Goal: Information Seeking & Learning: Compare options

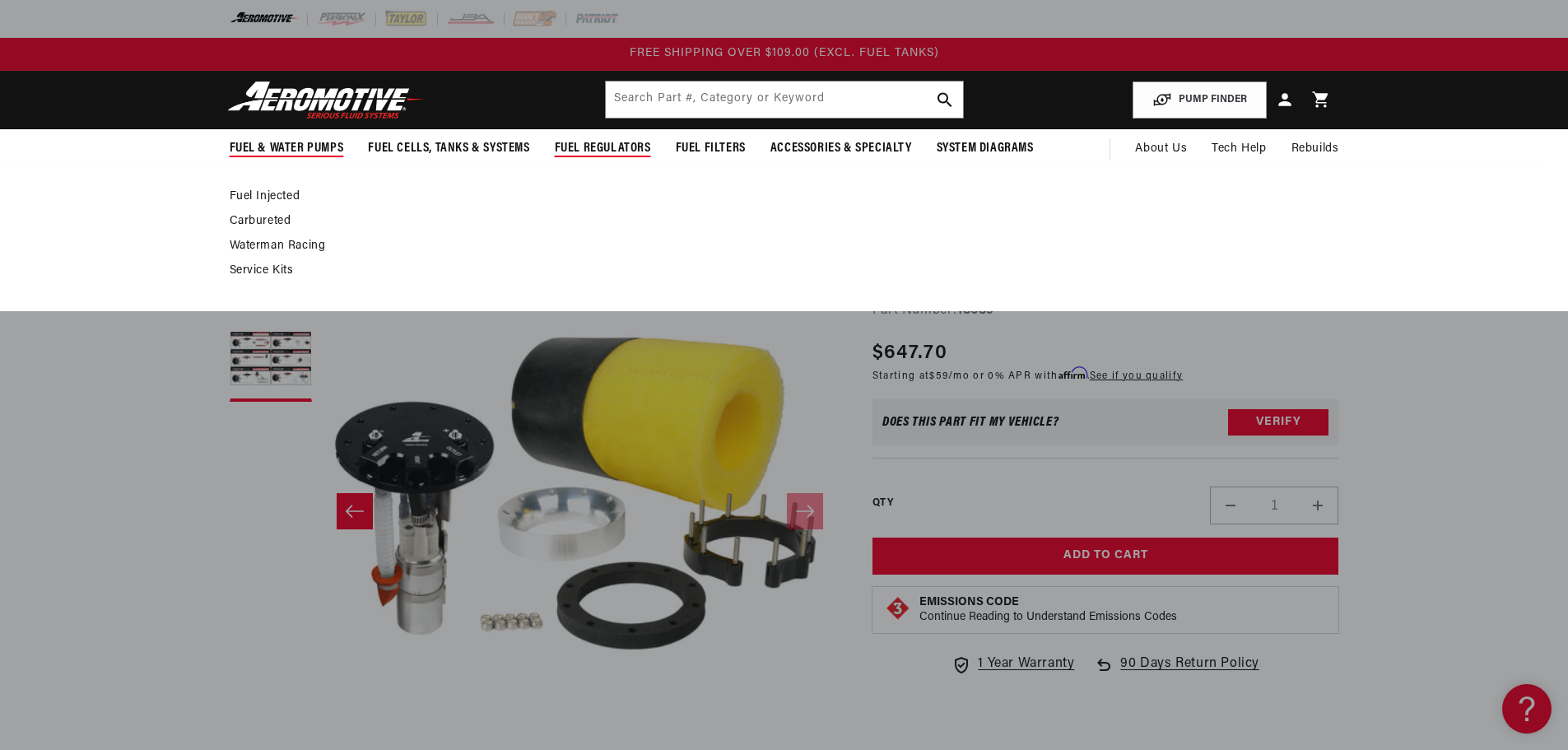
scroll to position [1, 520]
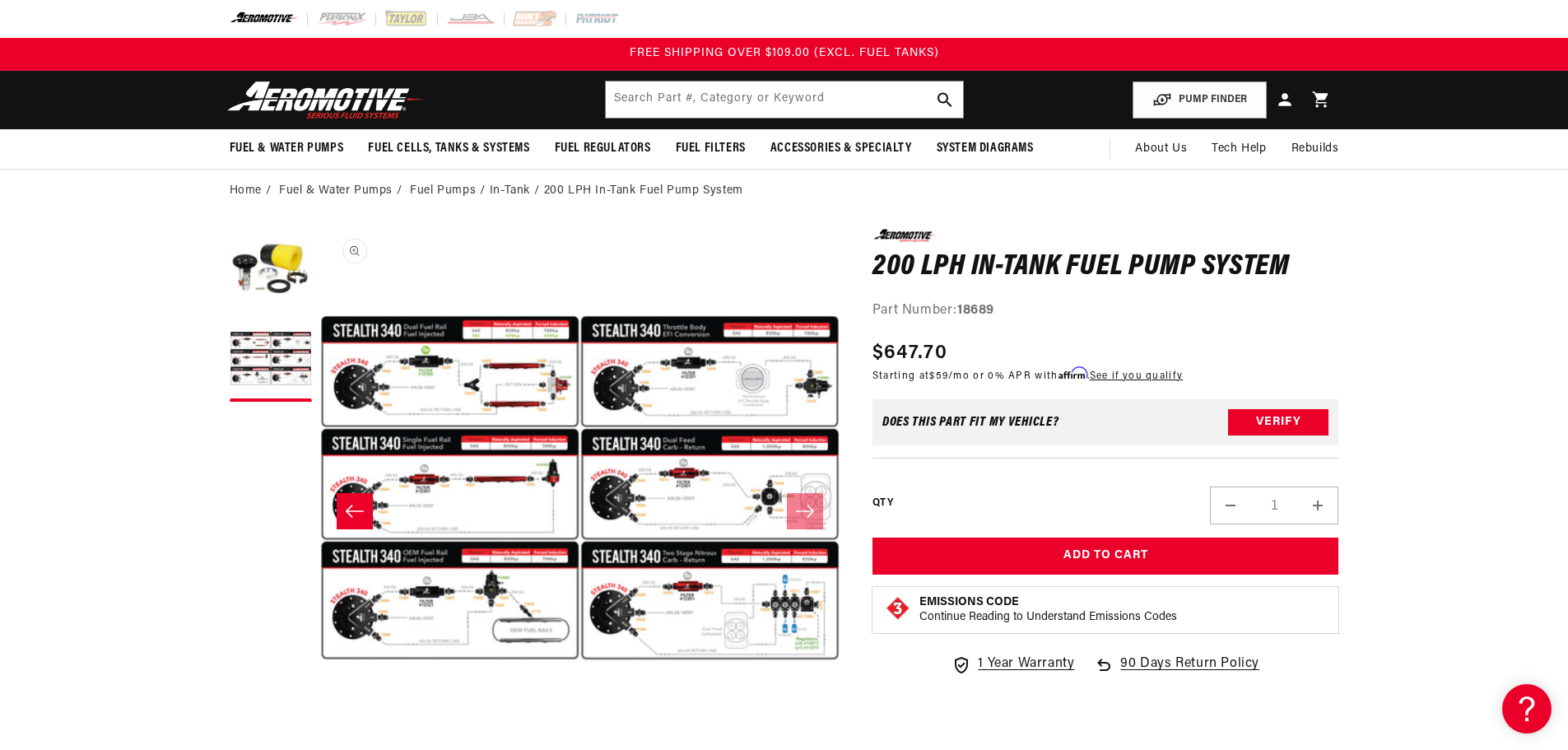
click at [321, 749] on button "Open media 2 in modal" at bounding box center [321, 749] width 0 height 0
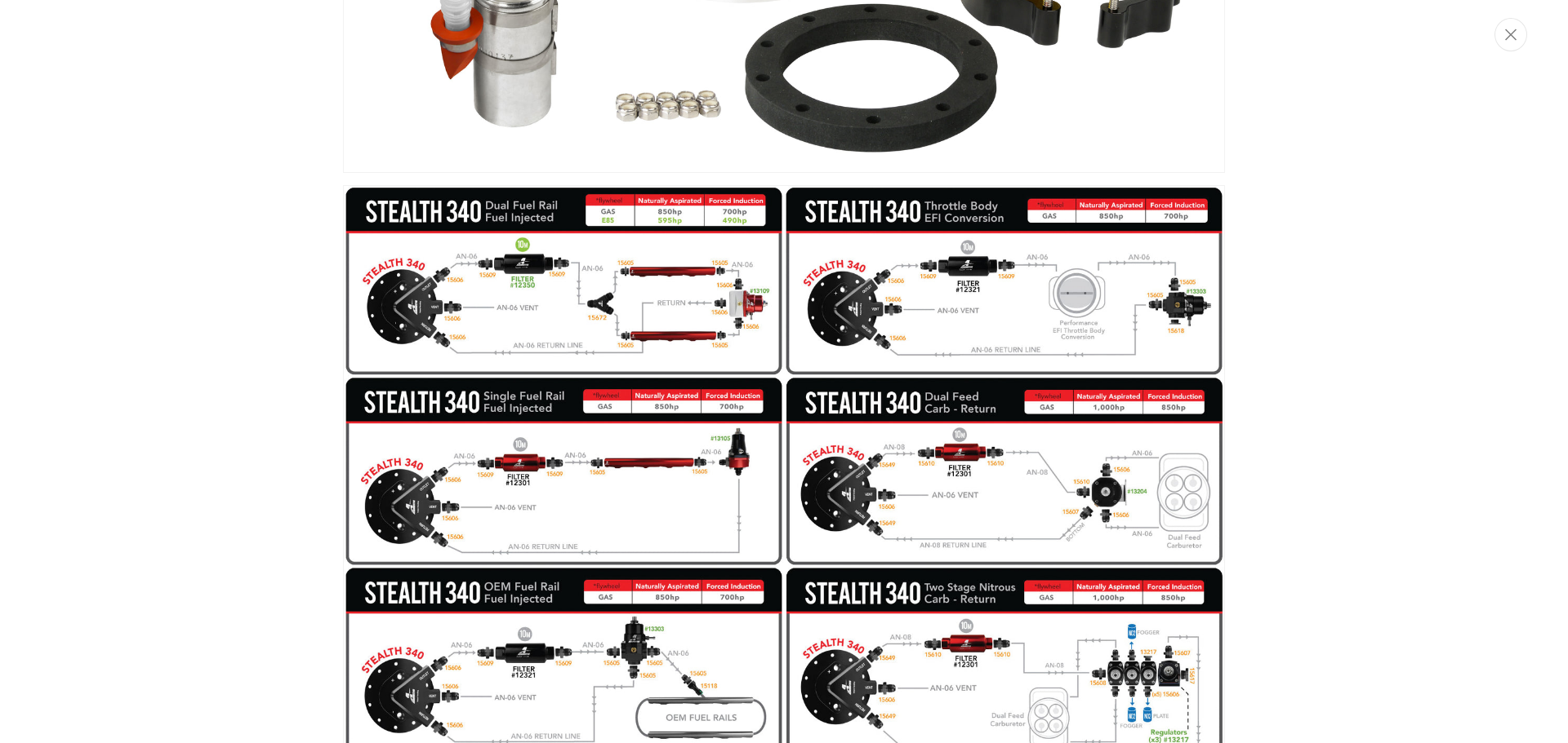
scroll to position [469, 0]
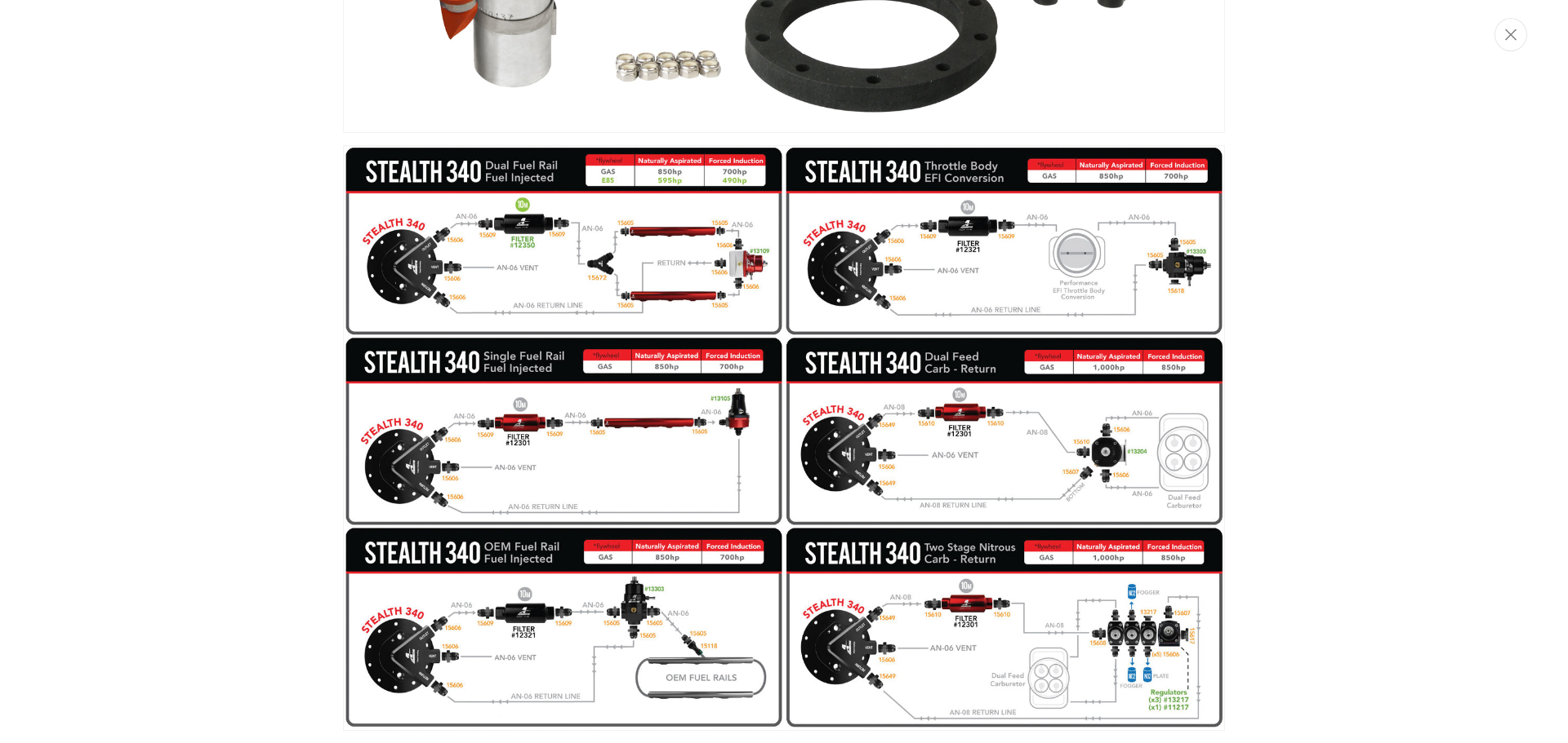
click at [1121, 661] on img "Media gallery" at bounding box center [784, 439] width 882 height 586
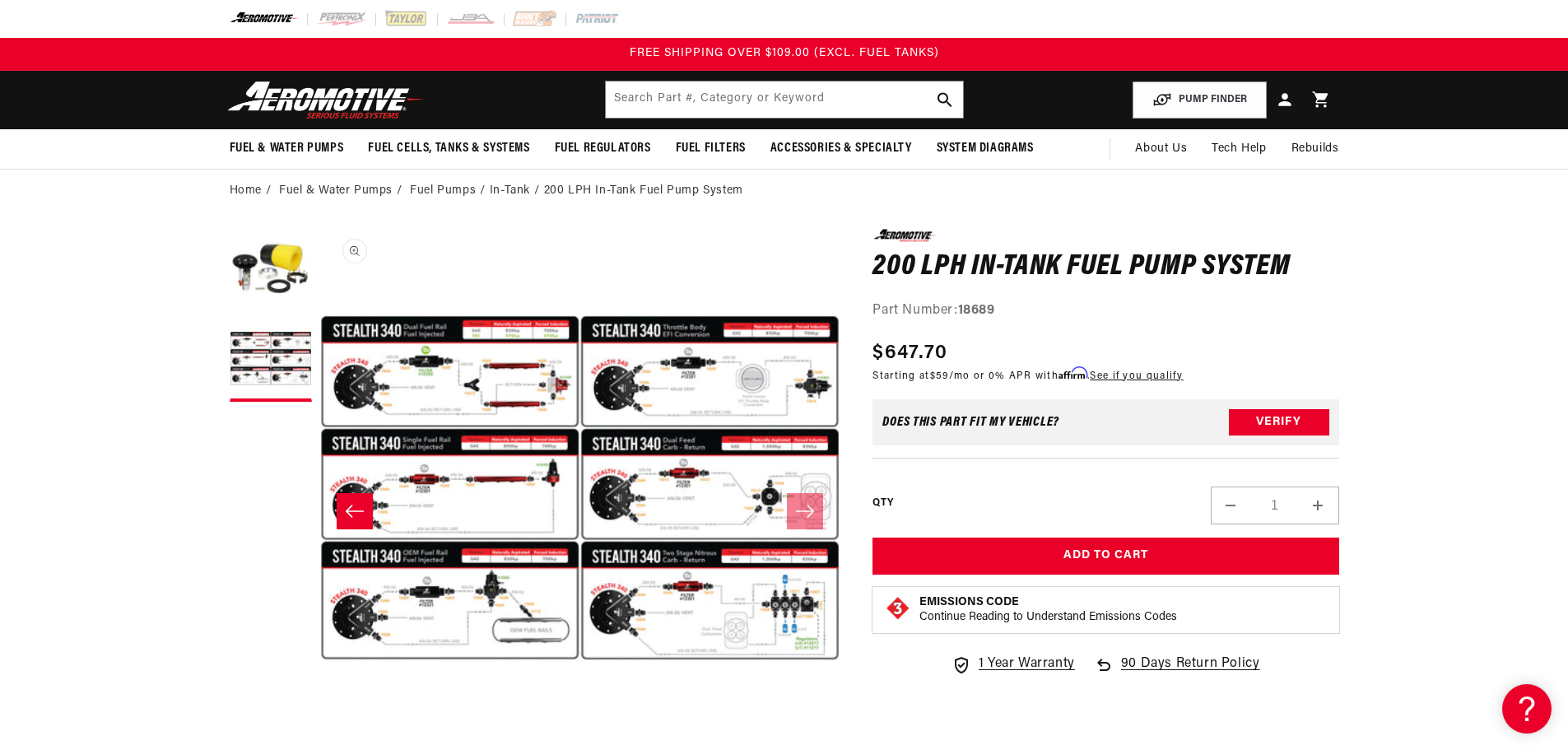
click at [321, 749] on button "Open media 2 in modal" at bounding box center [321, 749] width 0 height 0
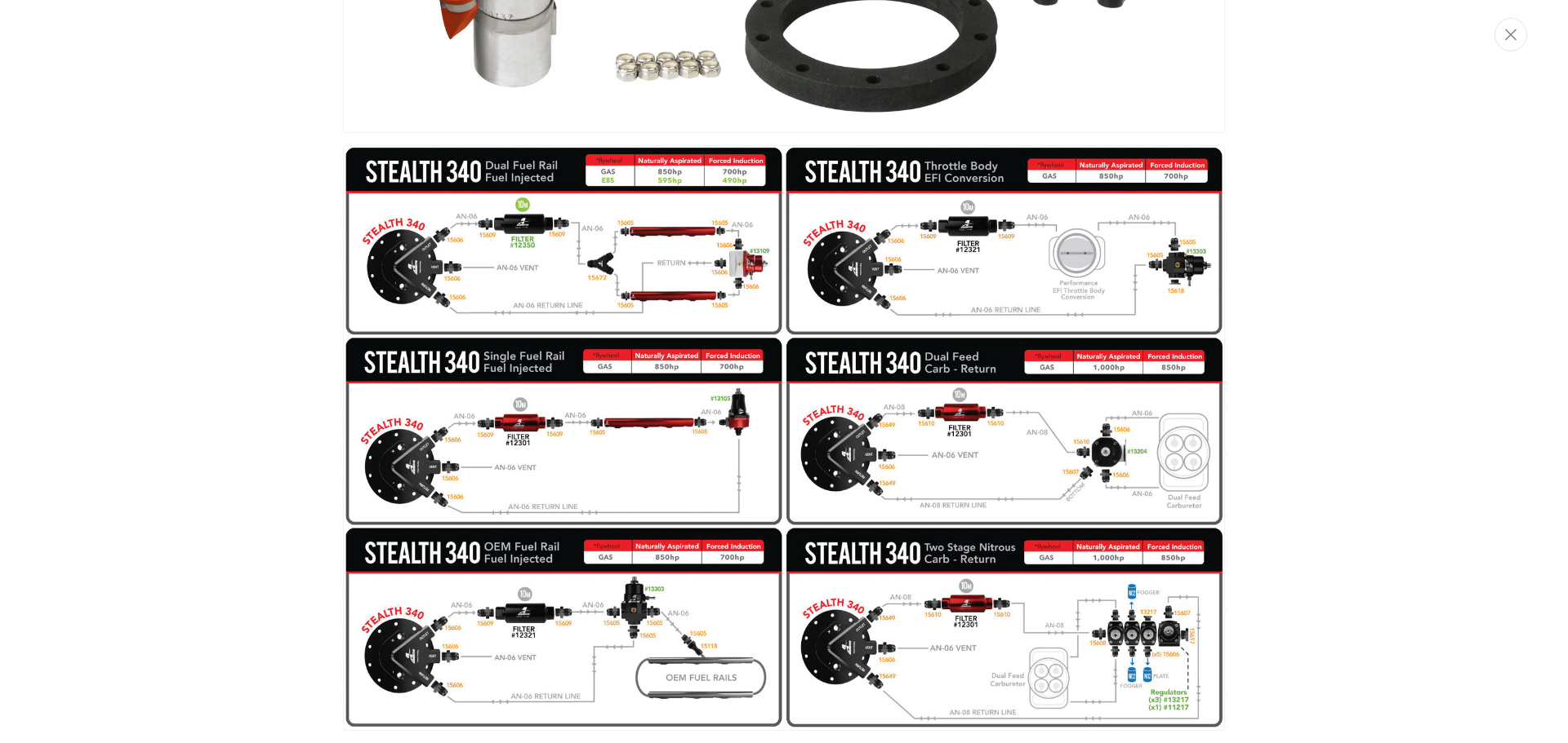
click at [1101, 646] on img "Media gallery" at bounding box center [784, 439] width 882 height 586
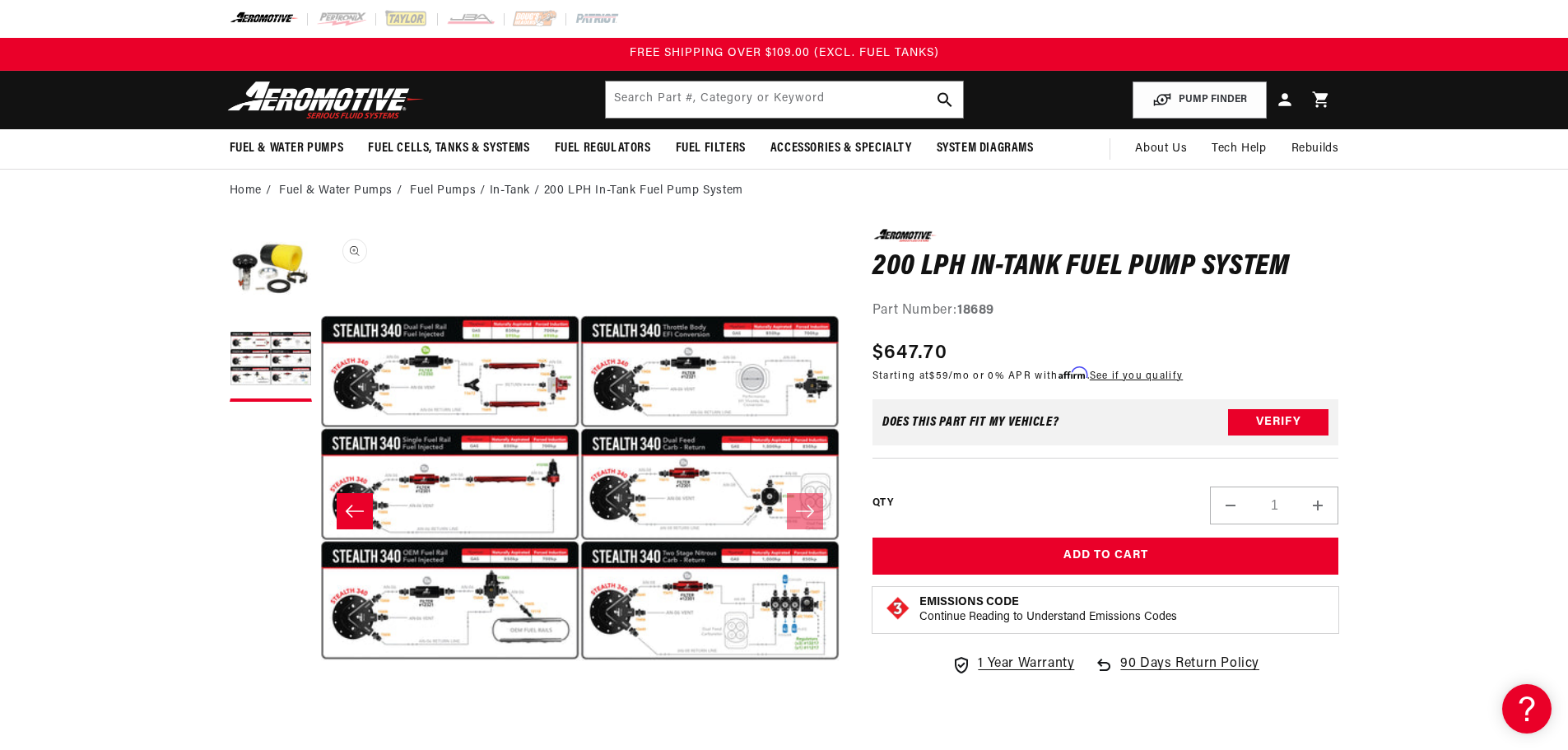
click at [321, 749] on button "Open media 2 in modal" at bounding box center [321, 749] width 0 height 0
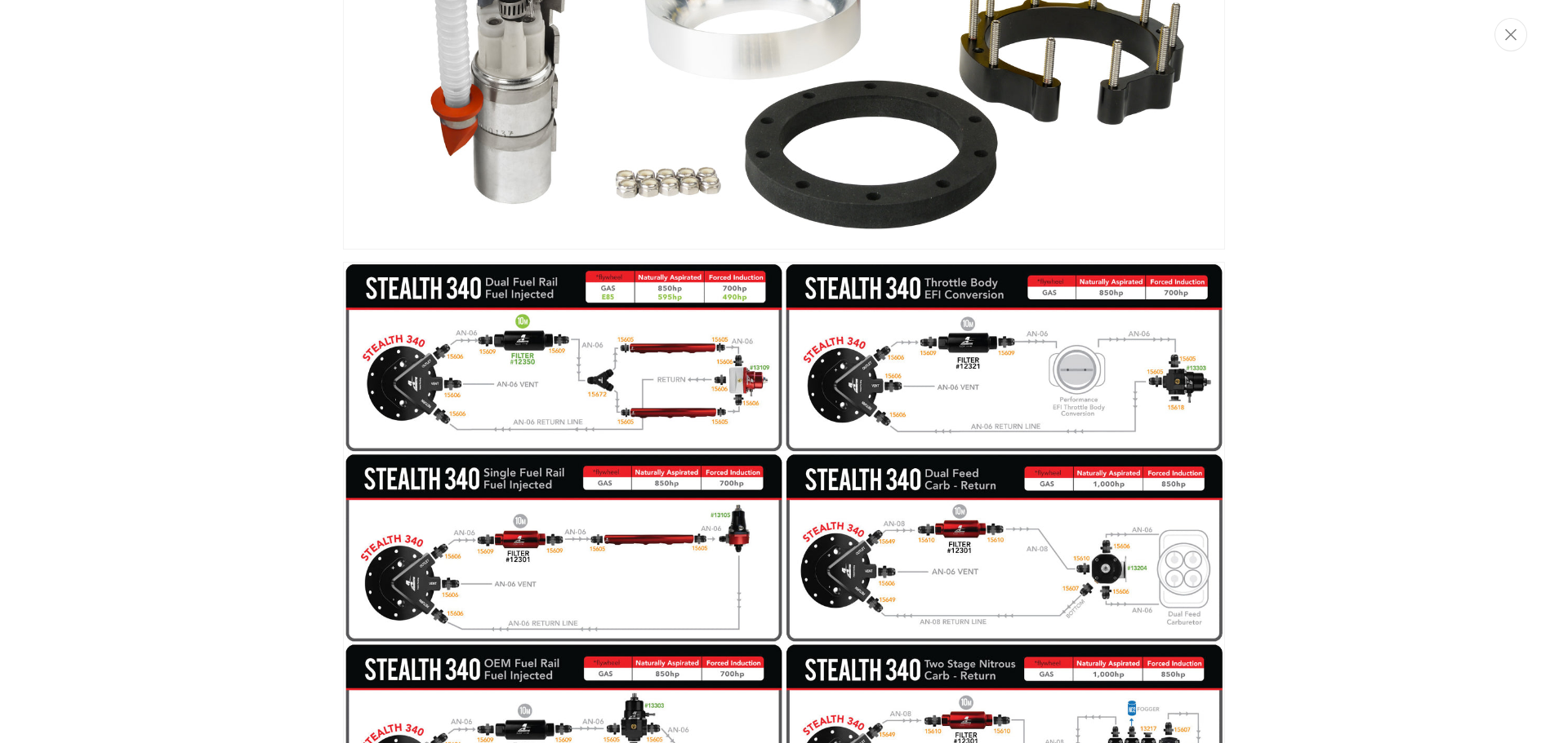
scroll to position [0, 0]
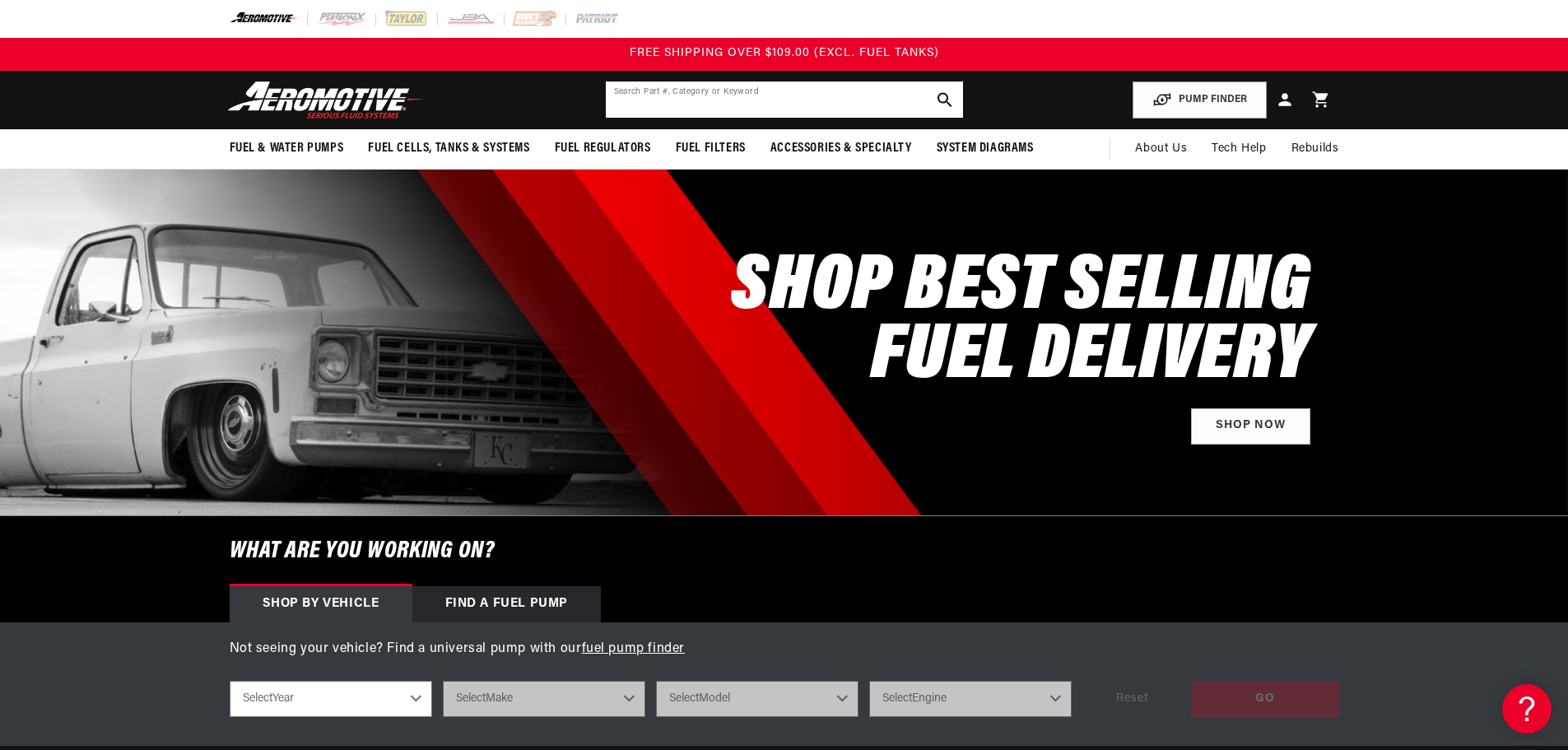
click at [781, 82] on input "text" at bounding box center [784, 99] width 357 height 36
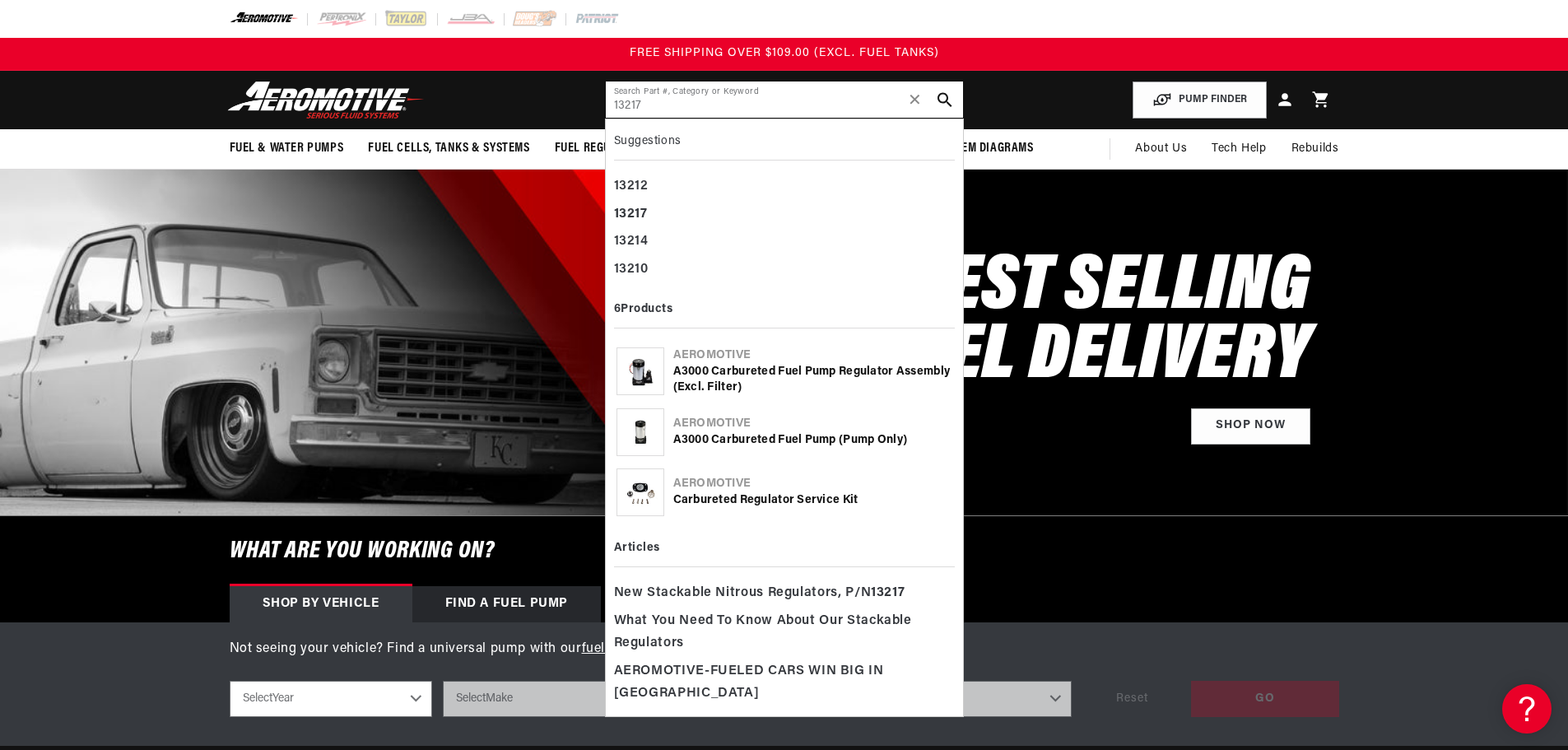
type input "13217"
click at [758, 483] on div "Aeromotive" at bounding box center [813, 484] width 279 height 17
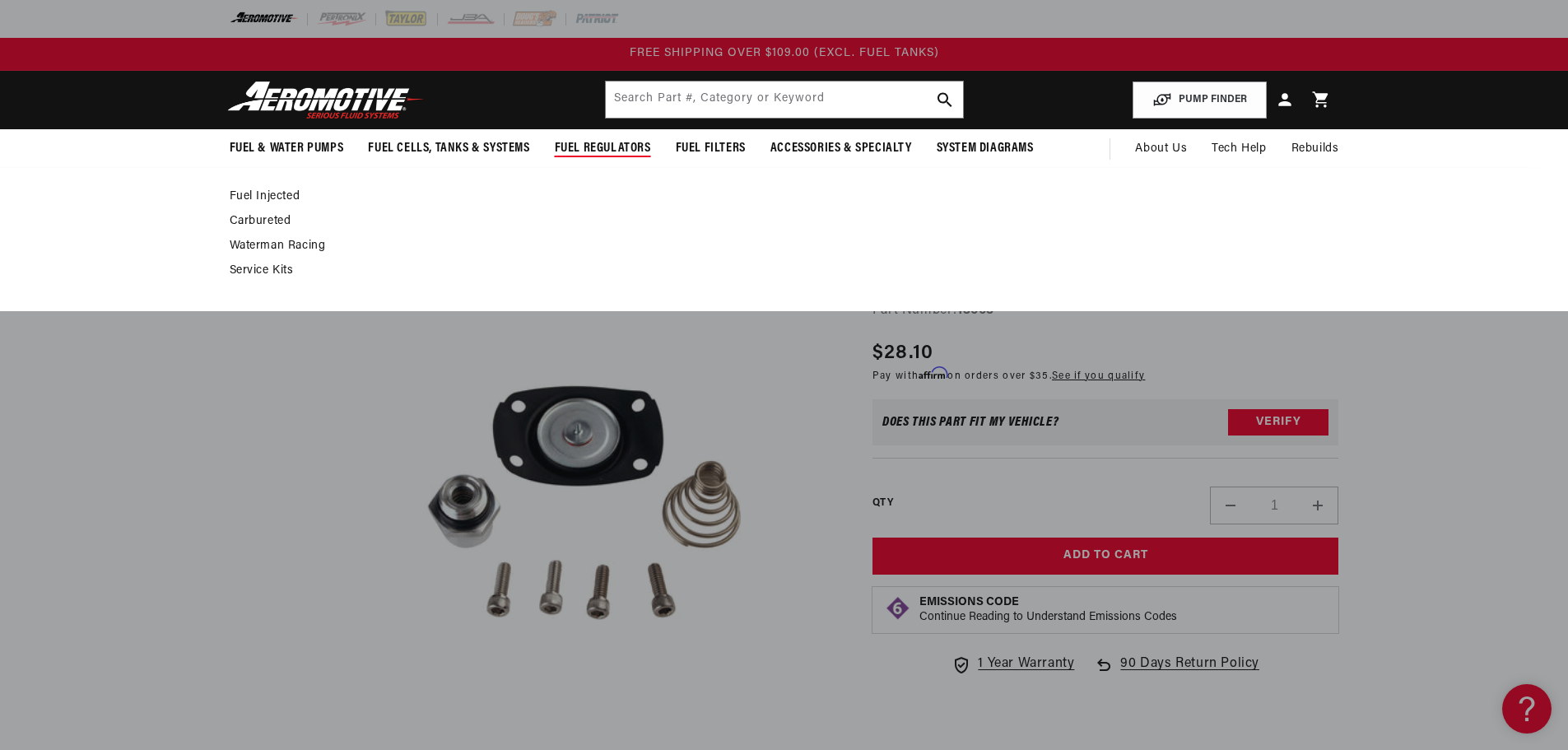
click at [267, 219] on link "Carbureted" at bounding box center [776, 222] width 1093 height 15
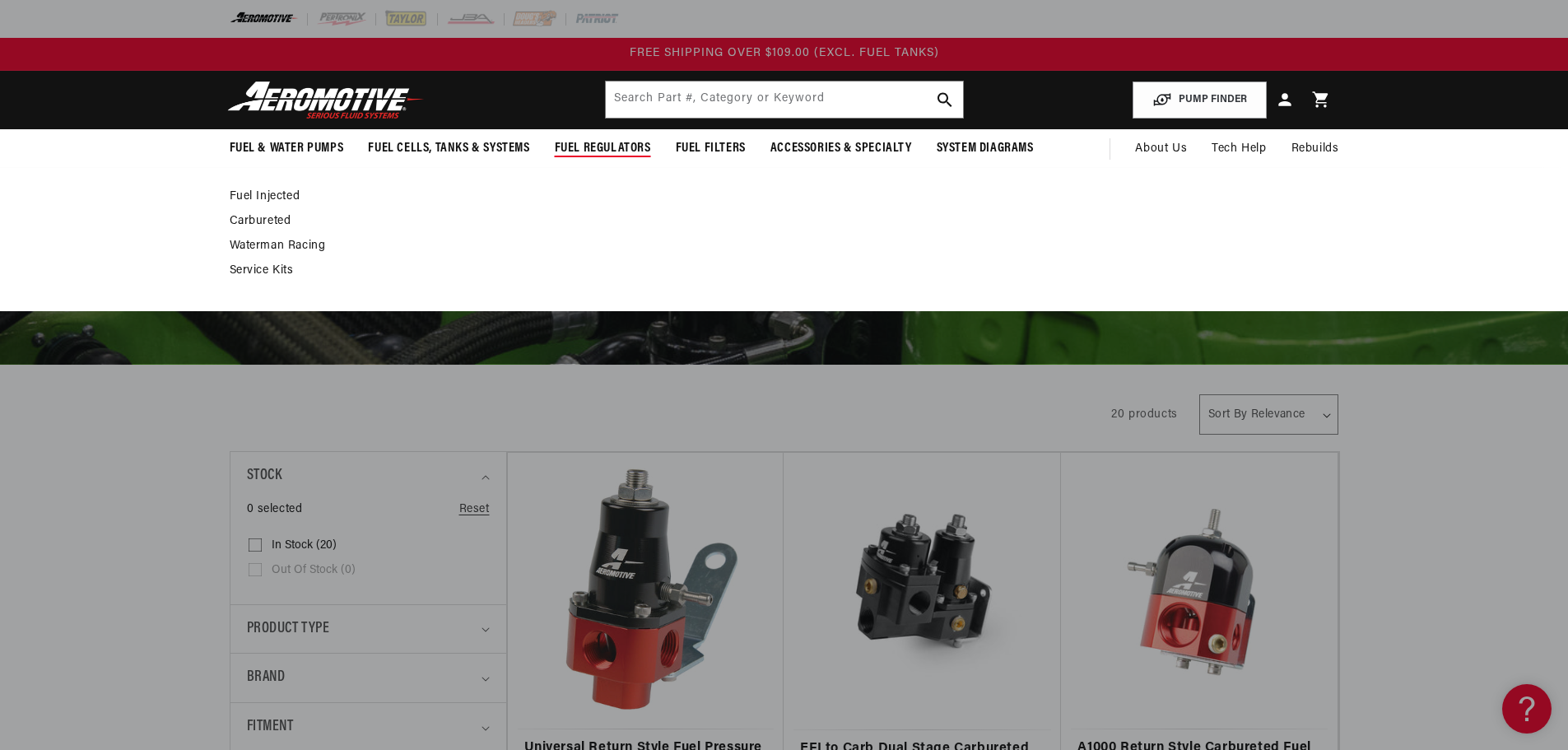
click at [293, 189] on link "Fuel Injected" at bounding box center [776, 197] width 1093 height 15
